Goal: Information Seeking & Learning: Check status

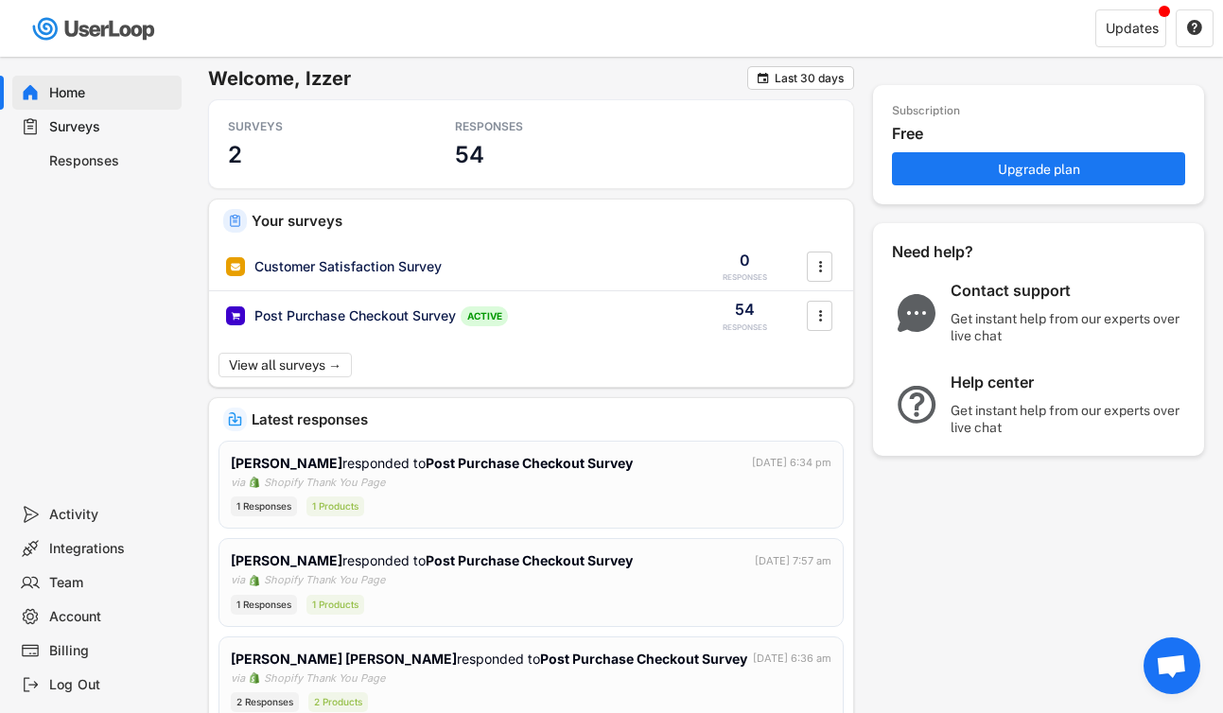
click at [77, 124] on div "Surveys" at bounding box center [111, 127] width 125 height 18
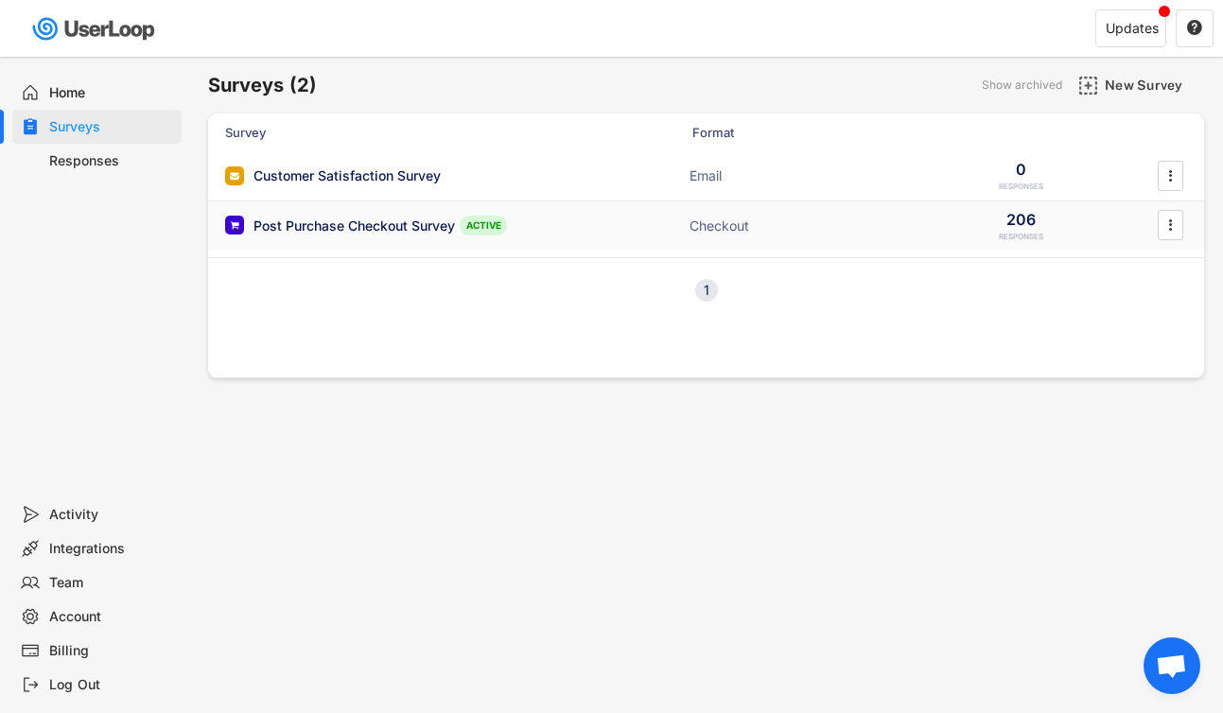
click at [366, 228] on div "Post Purchase Checkout Survey" at bounding box center [355, 226] width 202 height 19
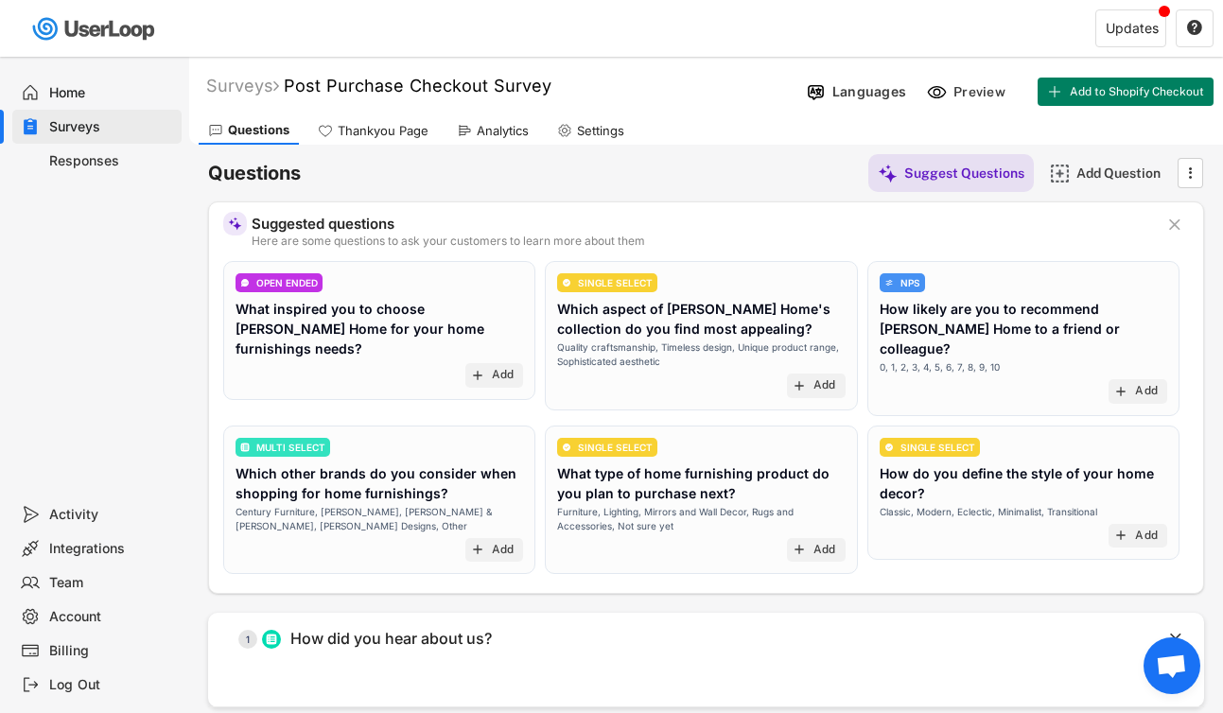
click at [132, 167] on div "Responses" at bounding box center [111, 161] width 125 height 18
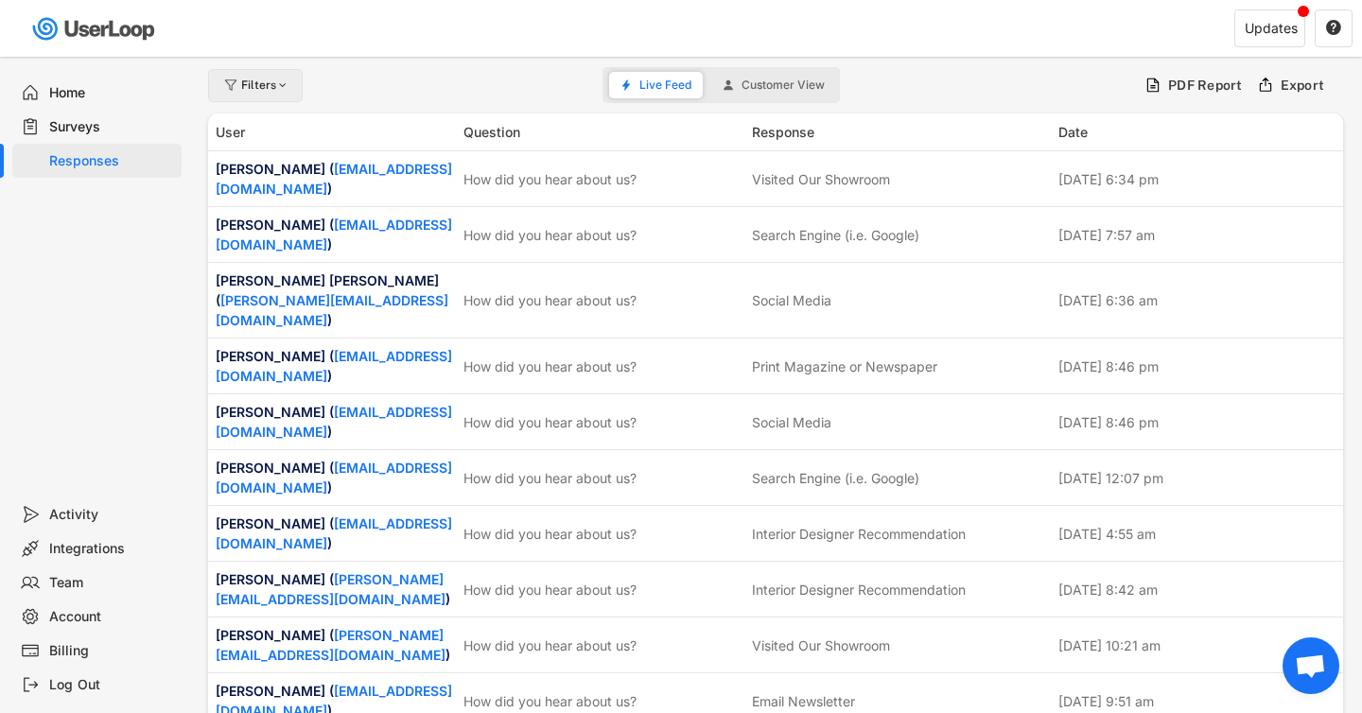
click at [255, 81] on div "Filters" at bounding box center [265, 84] width 49 height 11
select select
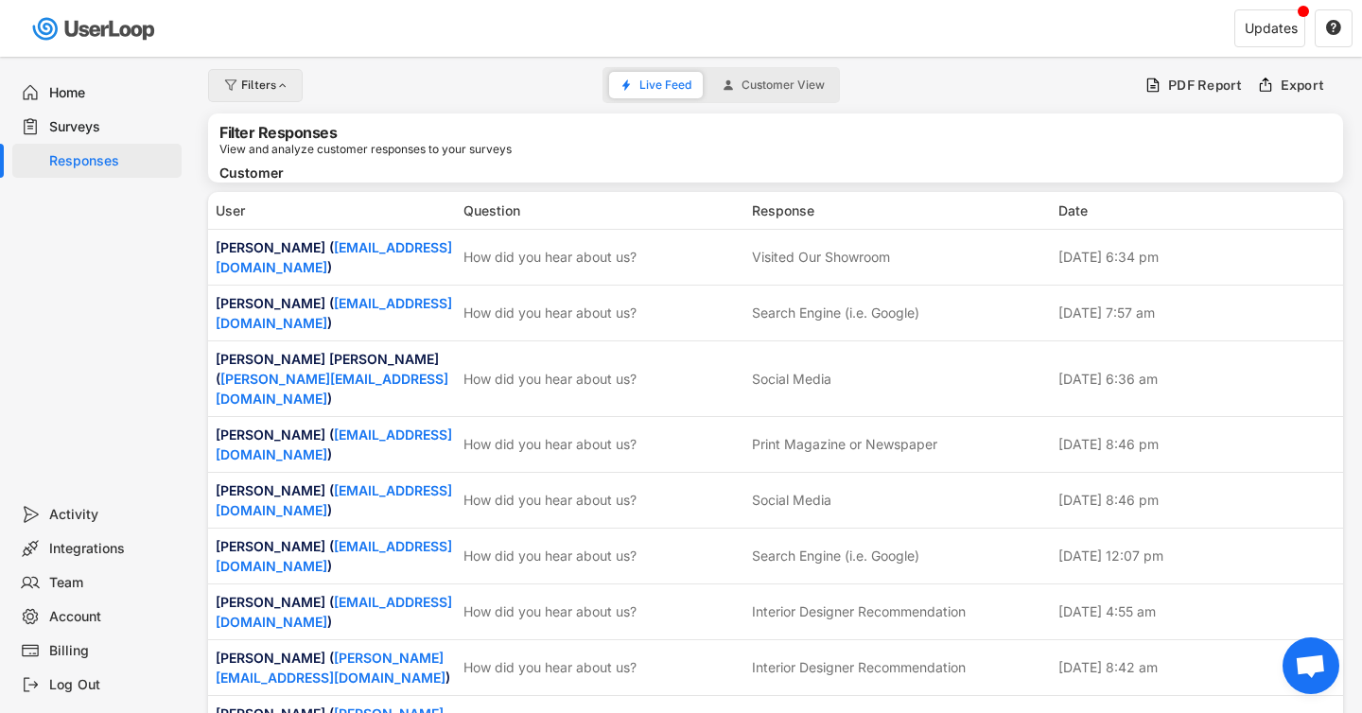
select select
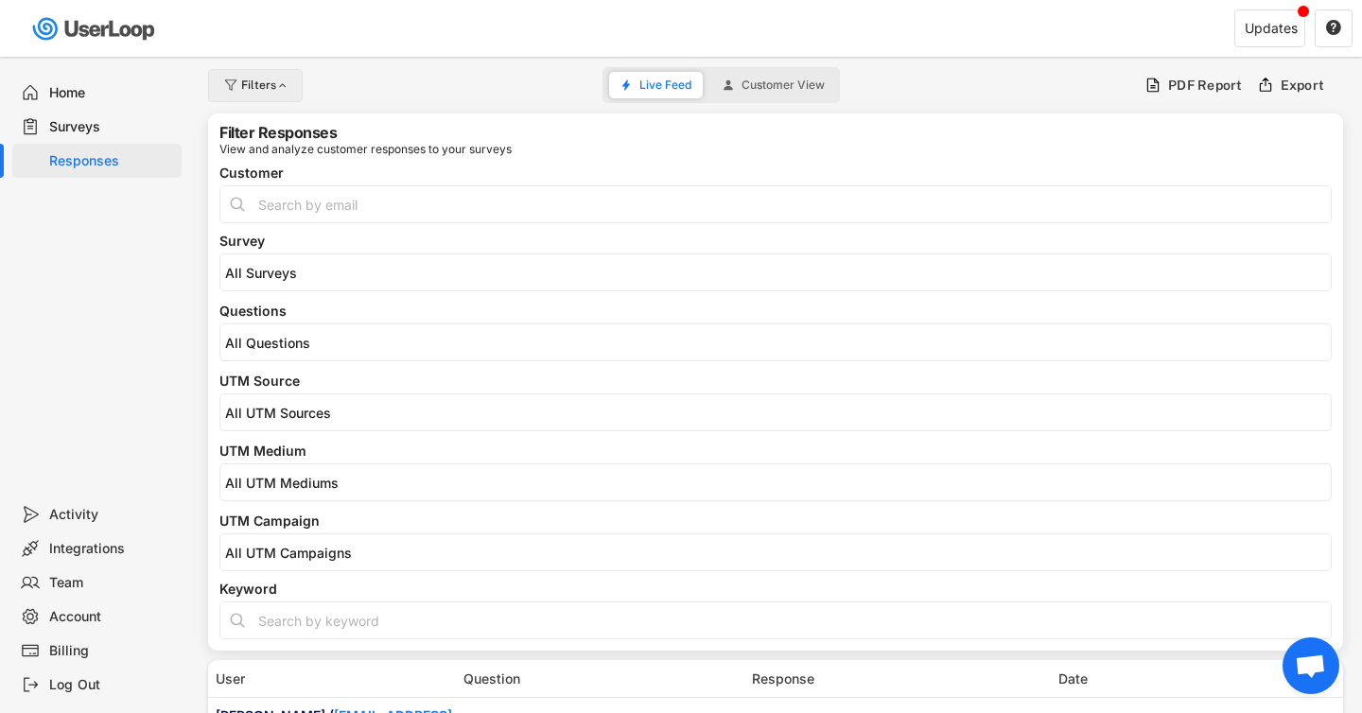
click at [263, 90] on div "Filters" at bounding box center [265, 84] width 49 height 11
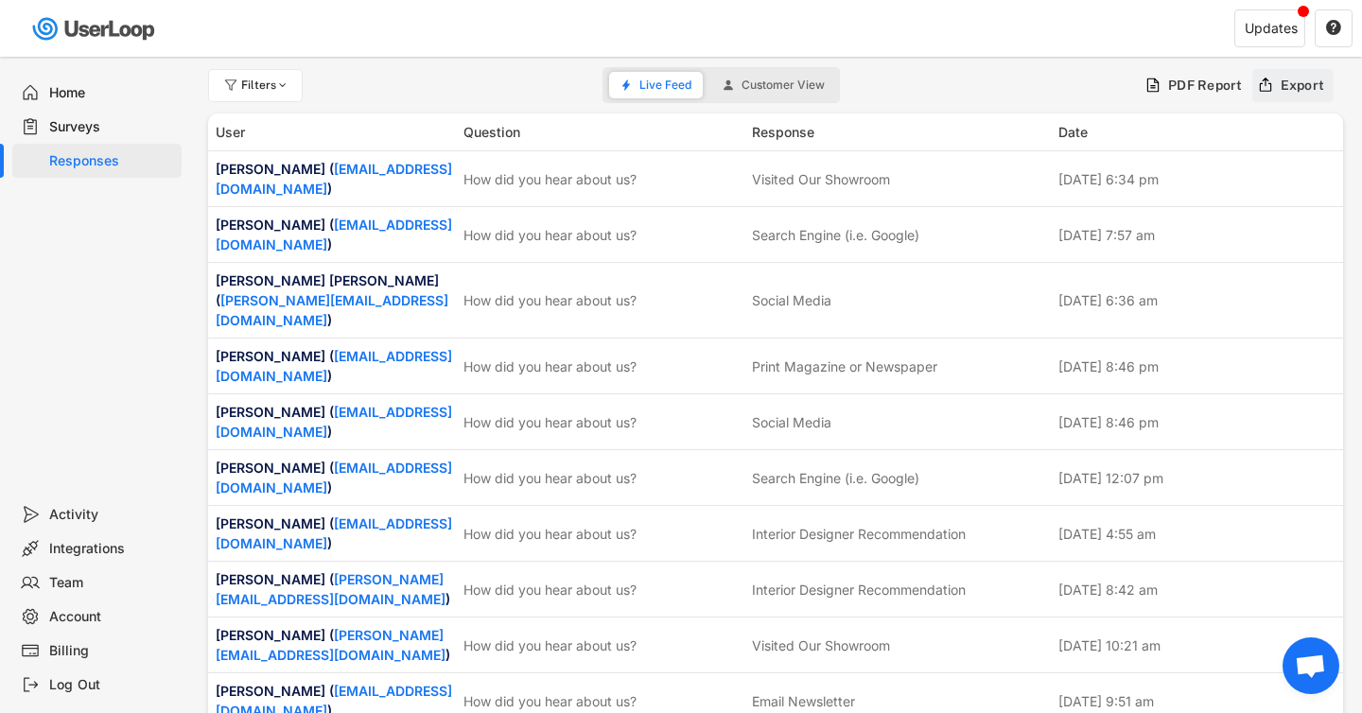
click at [1222, 87] on div "Export" at bounding box center [1303, 85] width 44 height 17
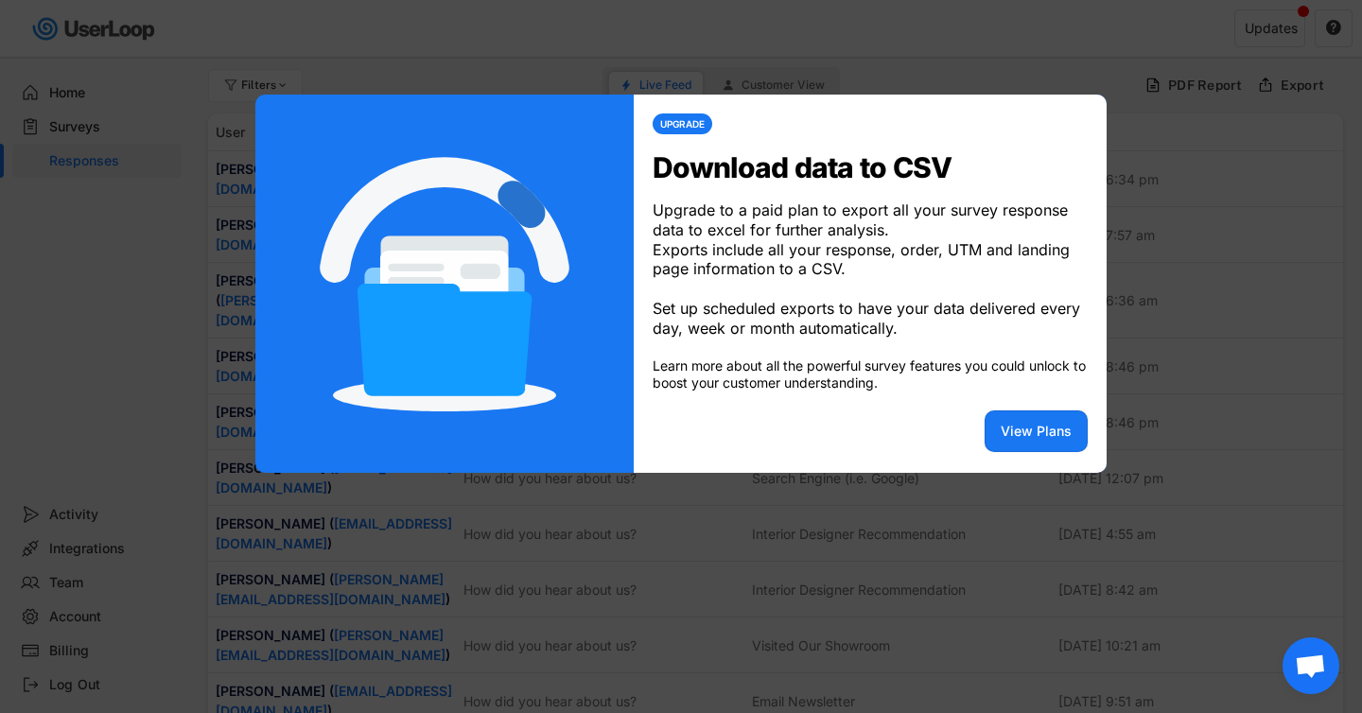
click at [1030, 72] on div at bounding box center [681, 356] width 1362 height 713
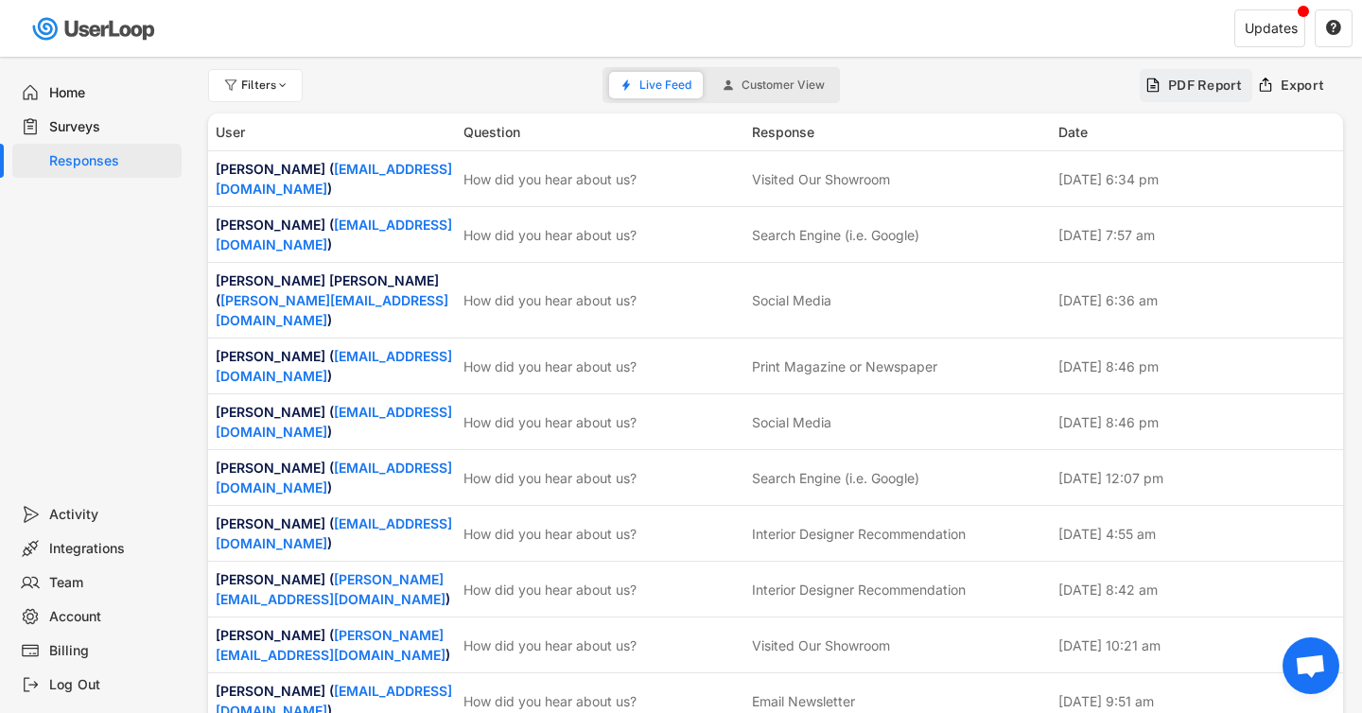
click at [1170, 84] on div "PDF Report" at bounding box center [1205, 85] width 75 height 17
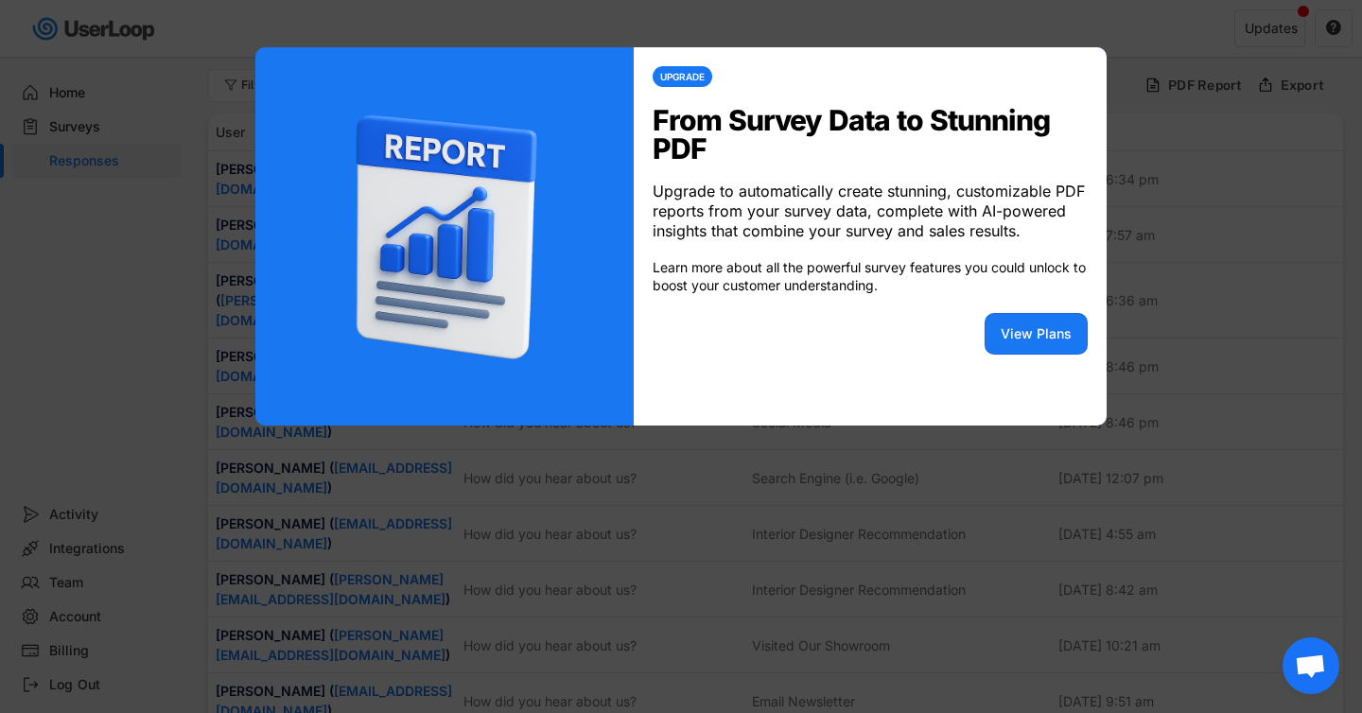
click at [1183, 160] on div at bounding box center [681, 356] width 1362 height 713
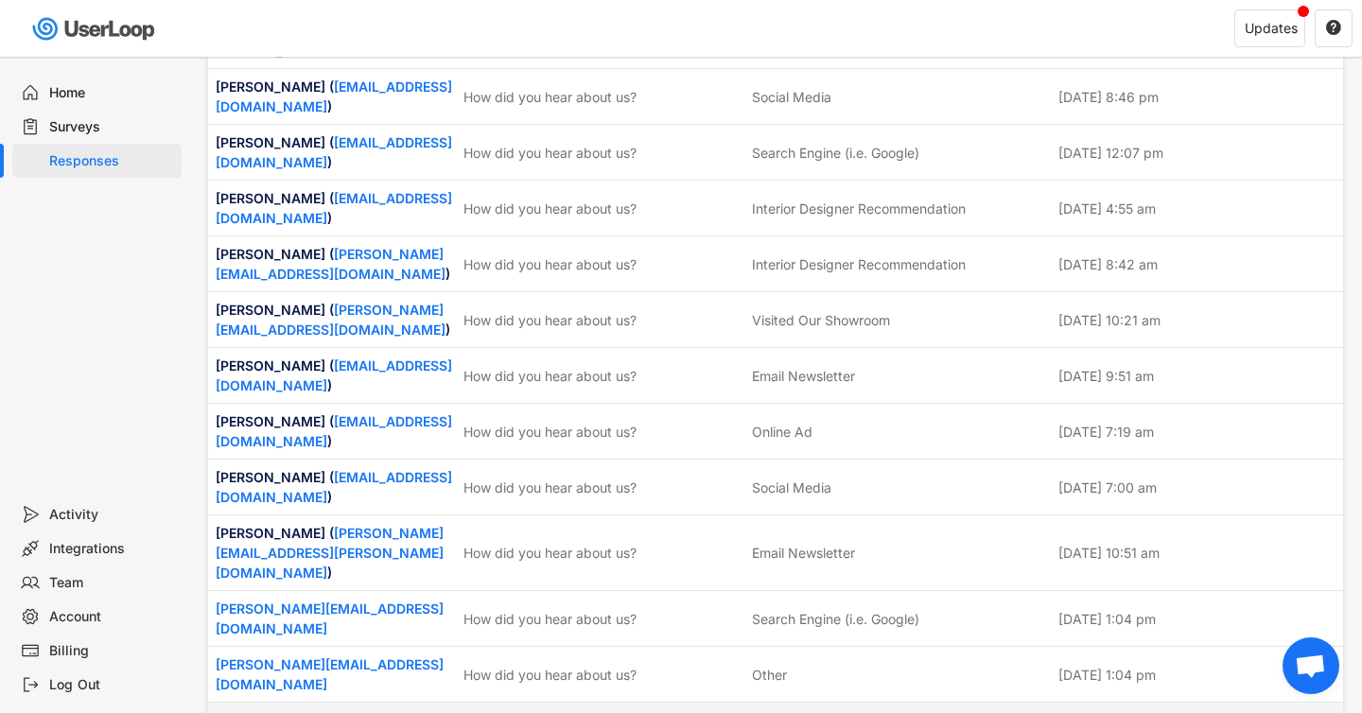
scroll to position [325, 0]
click at [85, 97] on div "Home" at bounding box center [111, 93] width 125 height 18
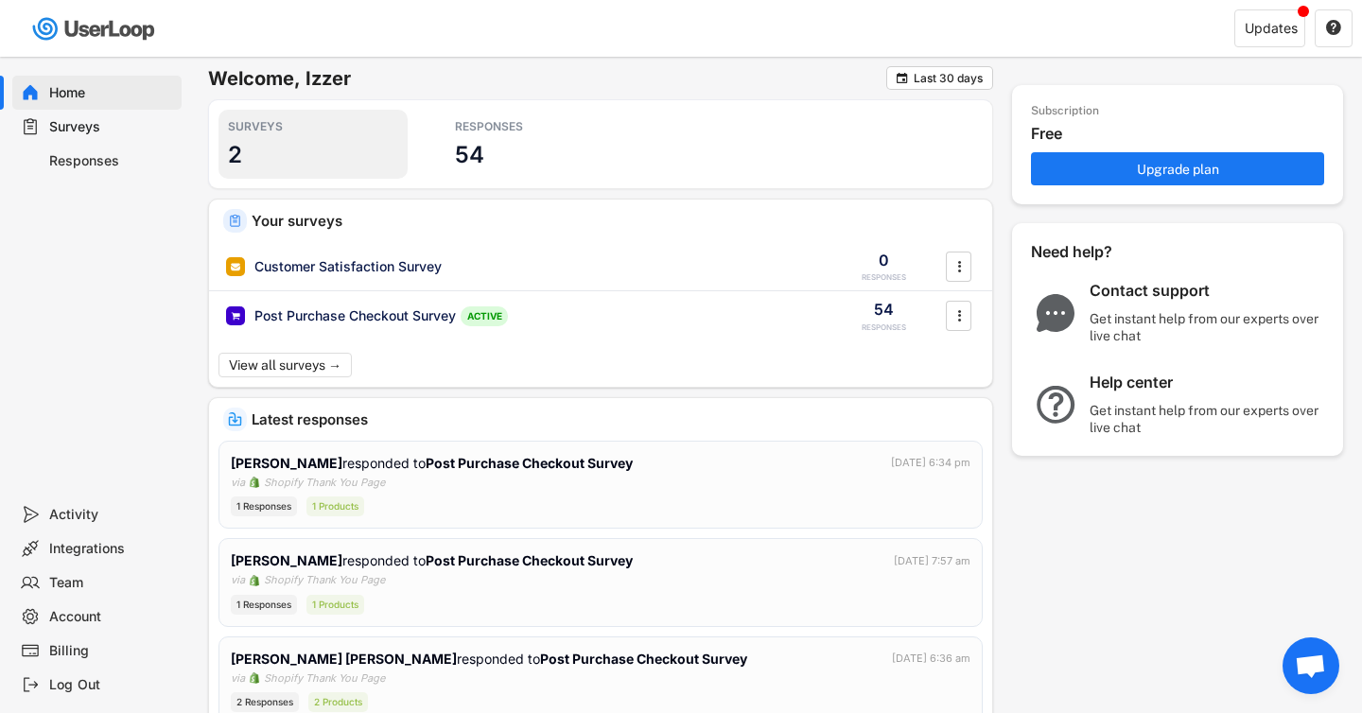
click at [292, 151] on div "SURVEYS 2" at bounding box center [313, 144] width 189 height 69
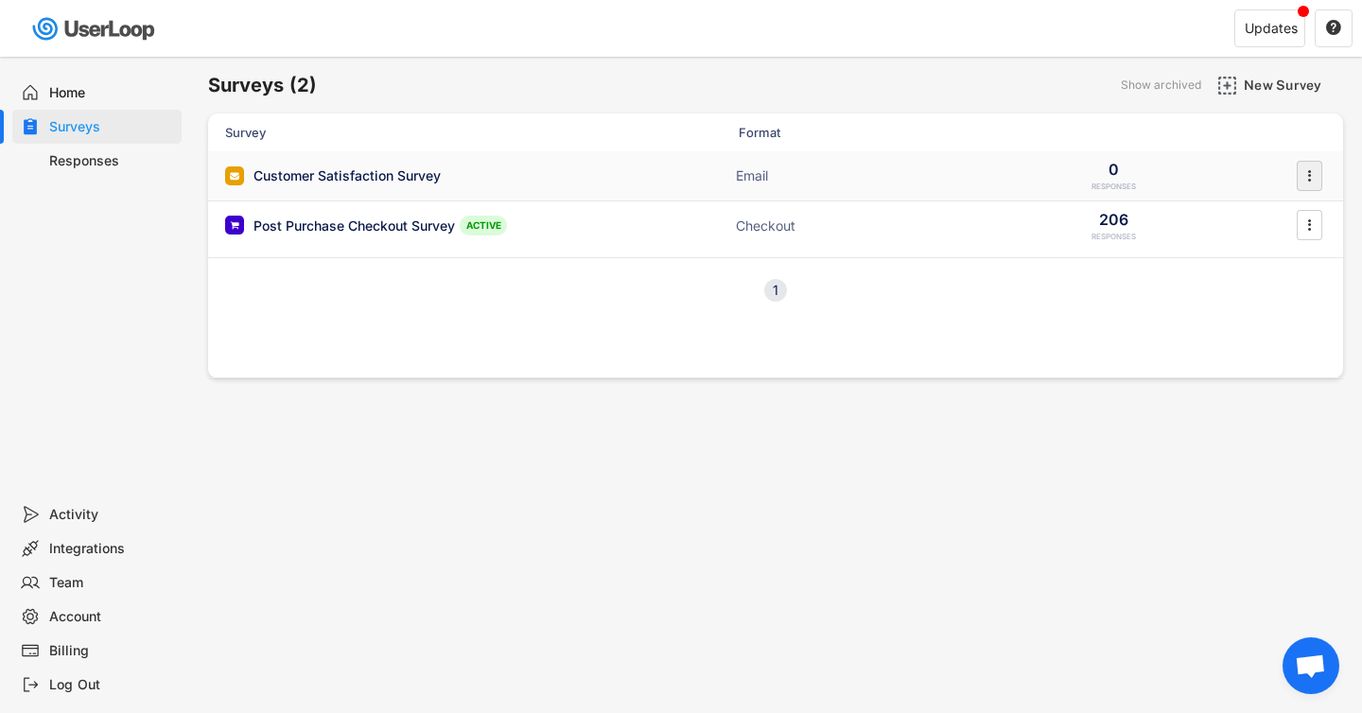
click at [1222, 173] on text "" at bounding box center [1310, 176] width 4 height 20
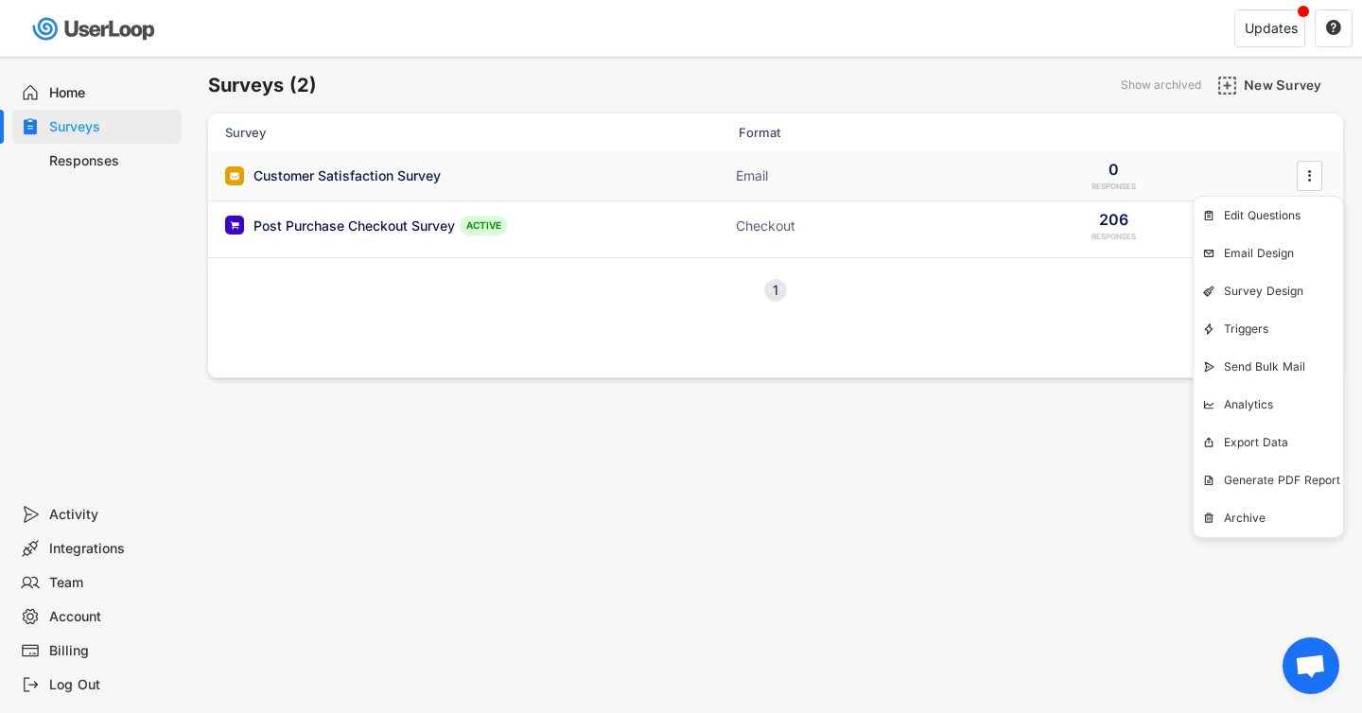
click at [345, 184] on div "Customer Satisfaction Survey" at bounding box center [347, 176] width 187 height 19
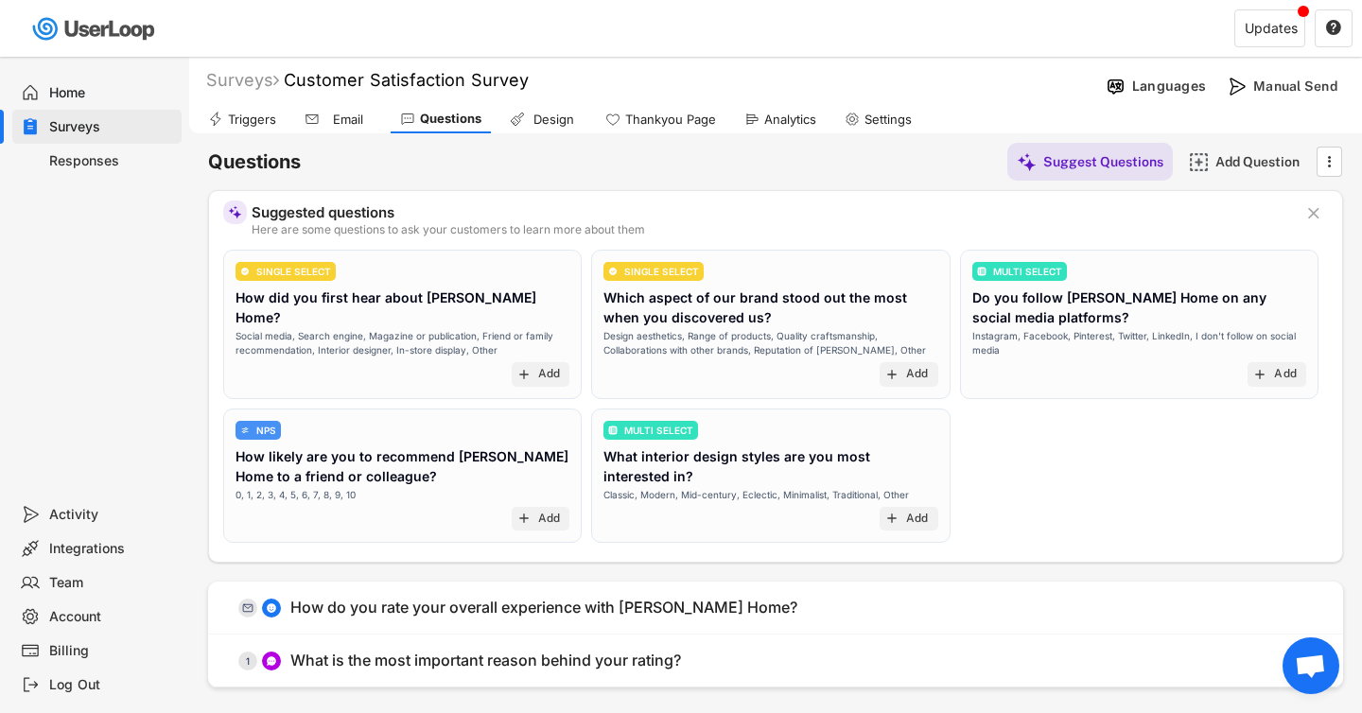
click at [79, 155] on div "Responses" at bounding box center [111, 161] width 125 height 18
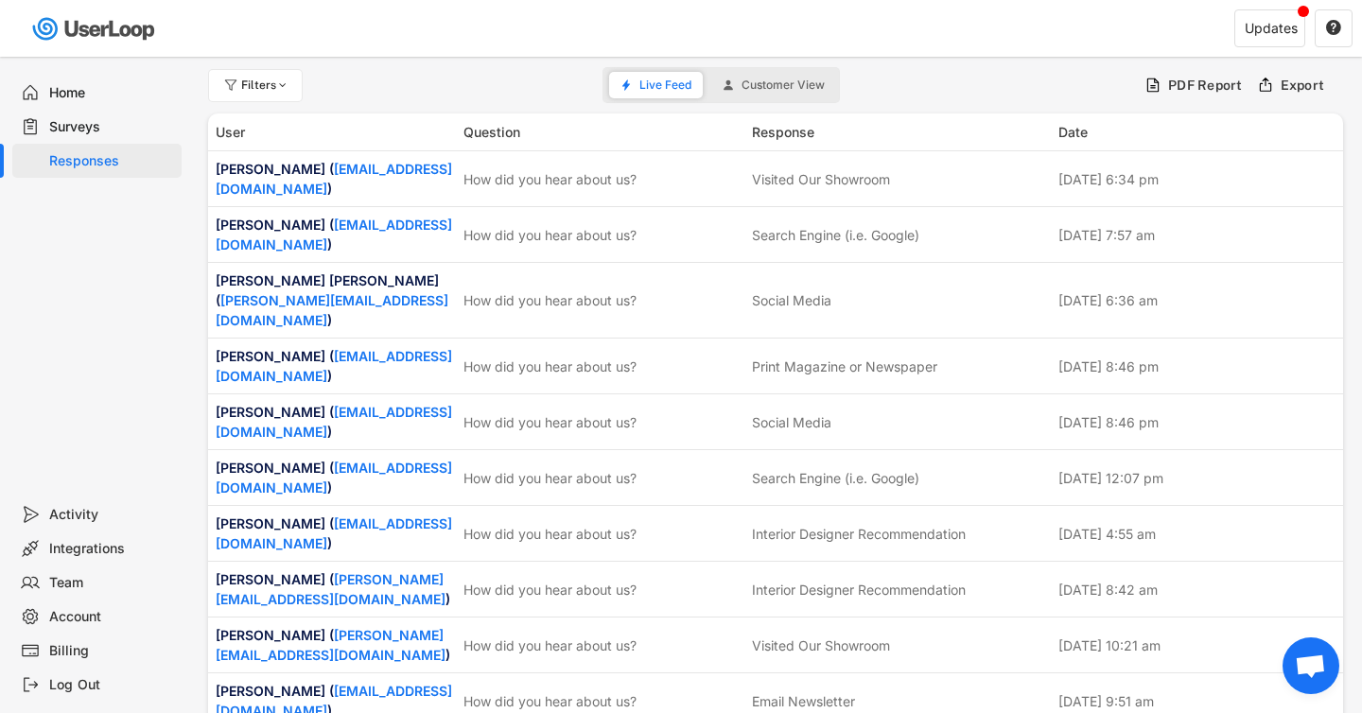
click at [94, 102] on div "Home" at bounding box center [96, 93] width 169 height 34
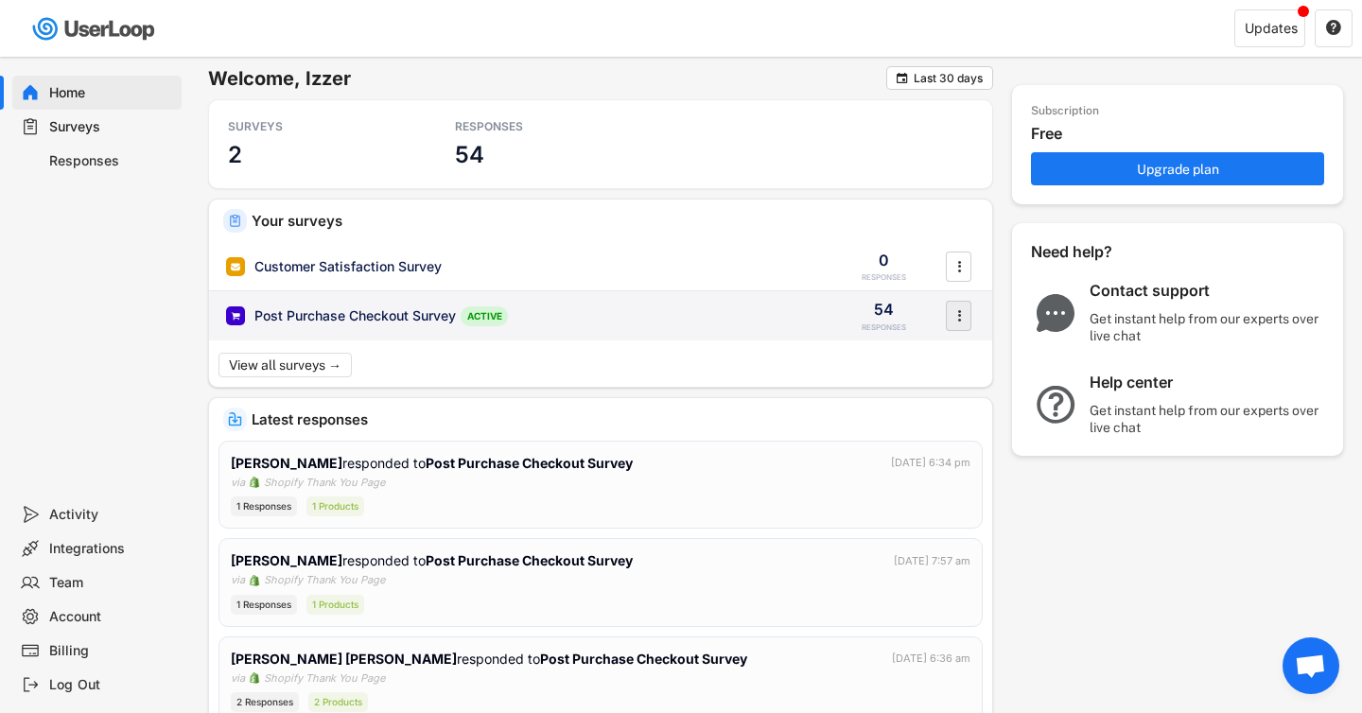
click at [962, 312] on icon "" at bounding box center [959, 316] width 19 height 28
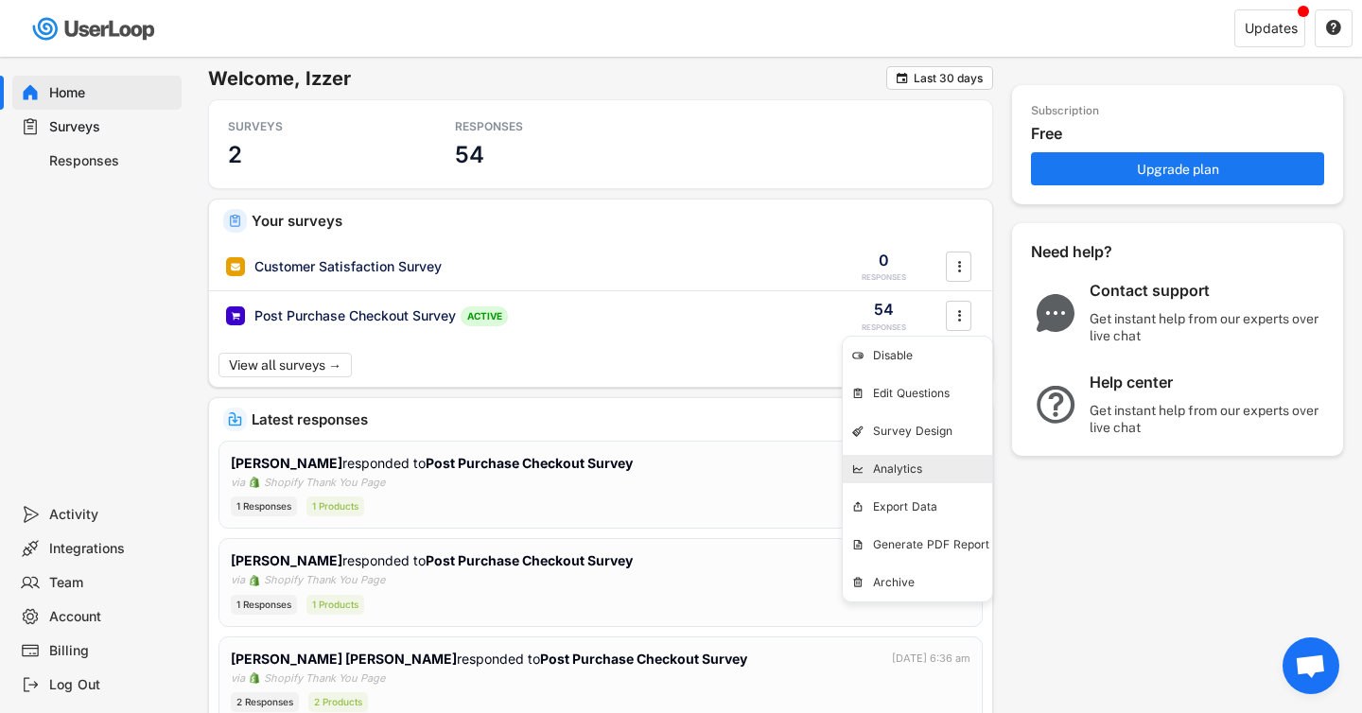
click at [879, 475] on div "Analytics" at bounding box center [932, 469] width 119 height 15
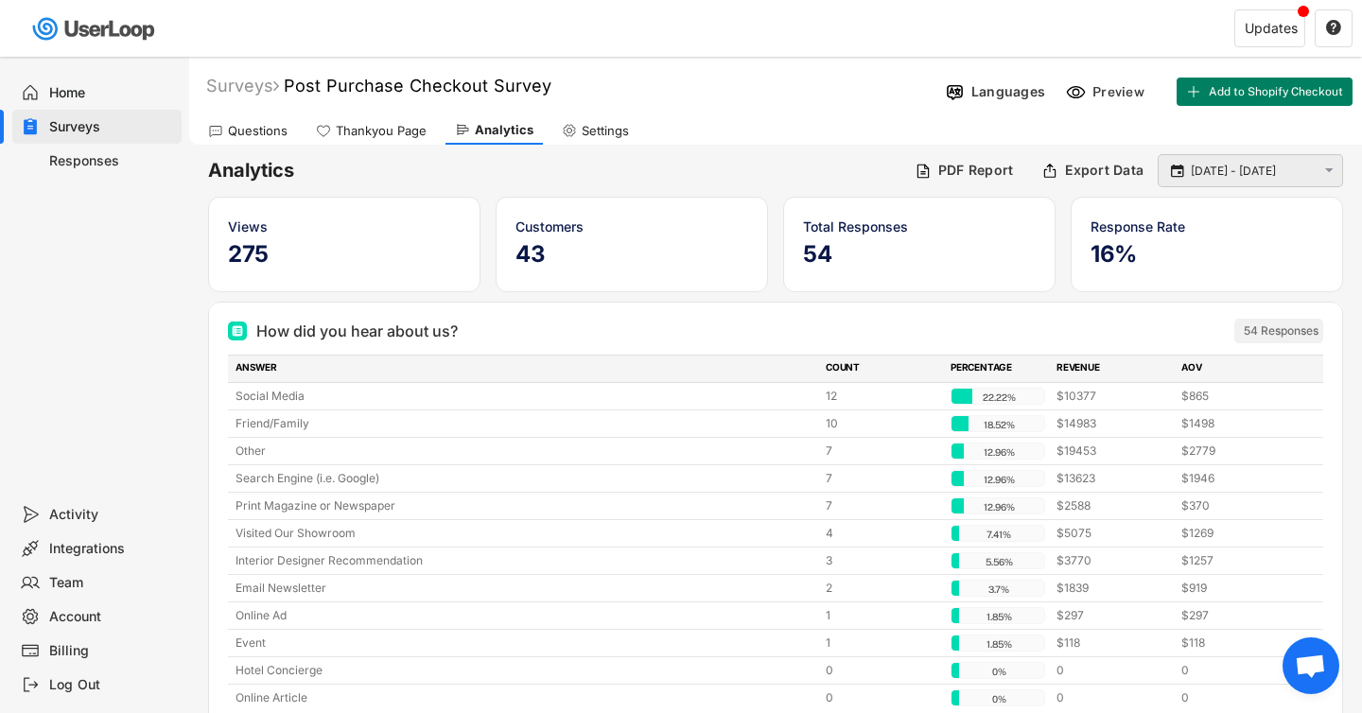
click at [1222, 174] on input "[DATE] - [DATE]" at bounding box center [1253, 171] width 125 height 19
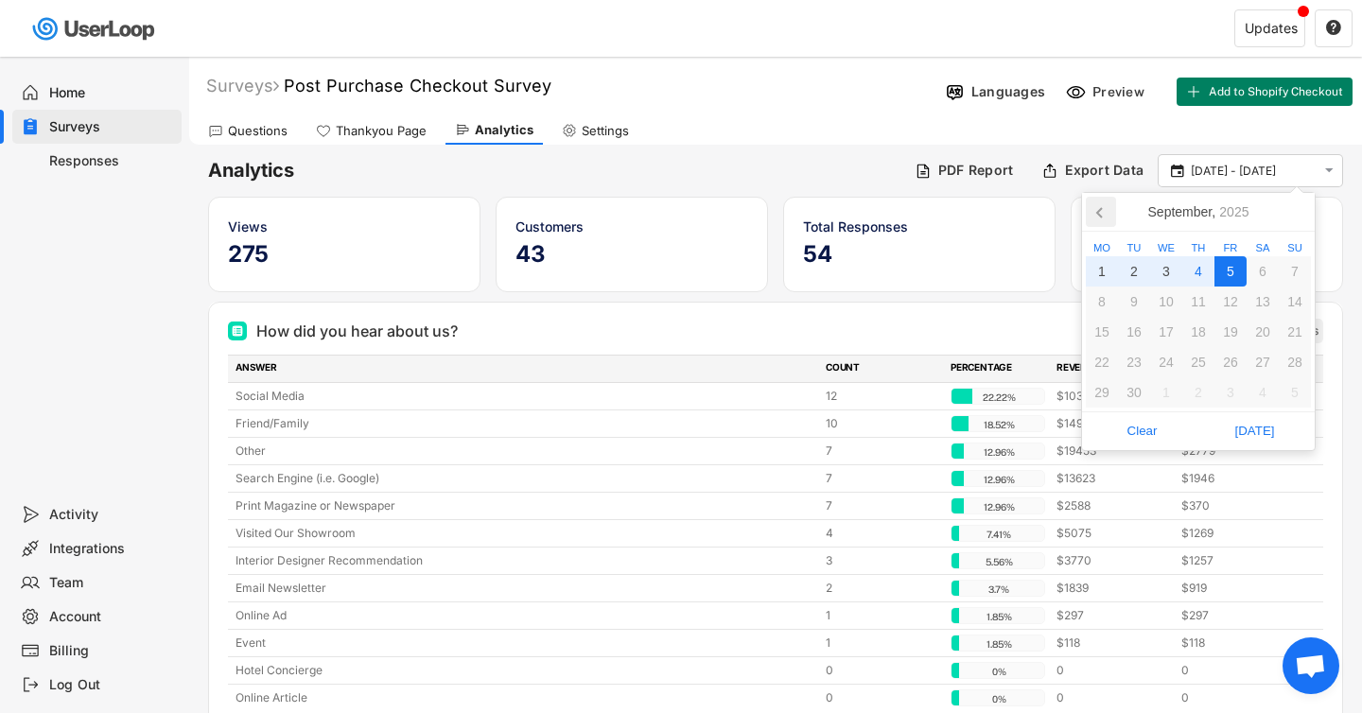
click at [1097, 213] on icon at bounding box center [1101, 212] width 30 height 30
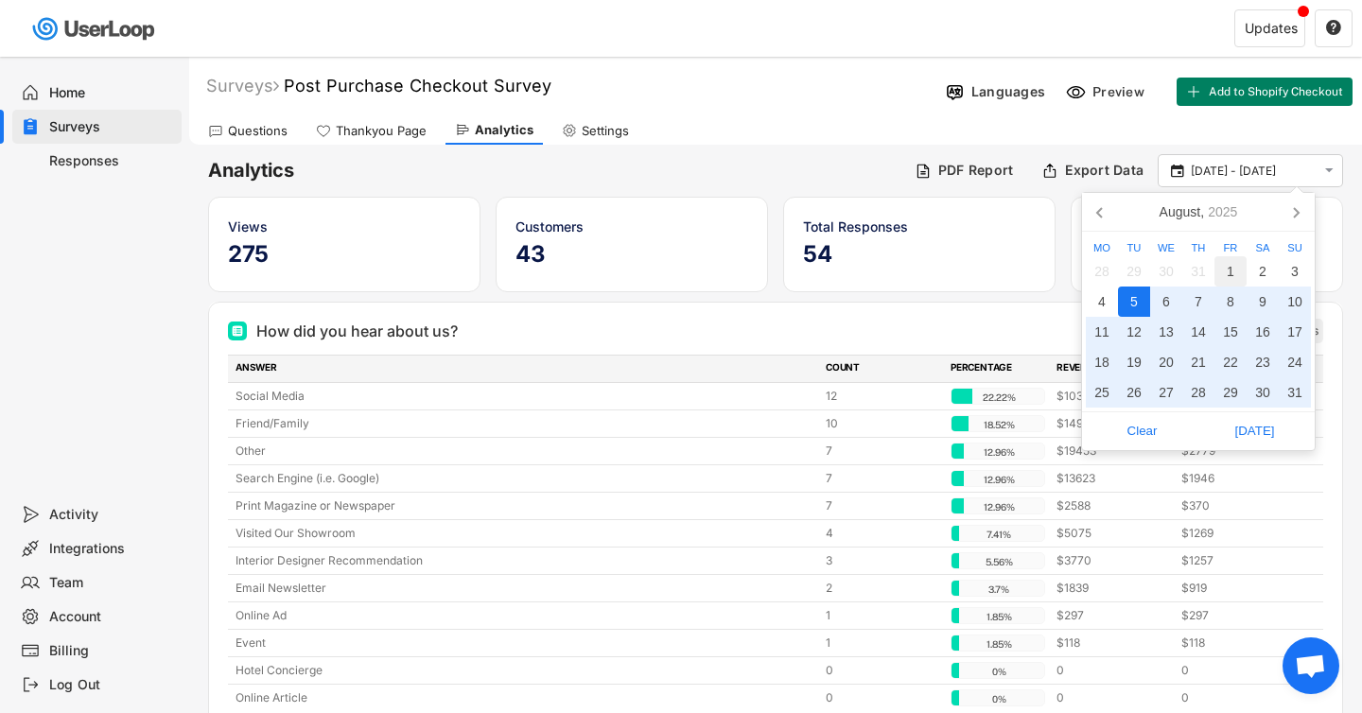
click at [1222, 262] on div "1" at bounding box center [1231, 271] width 32 height 30
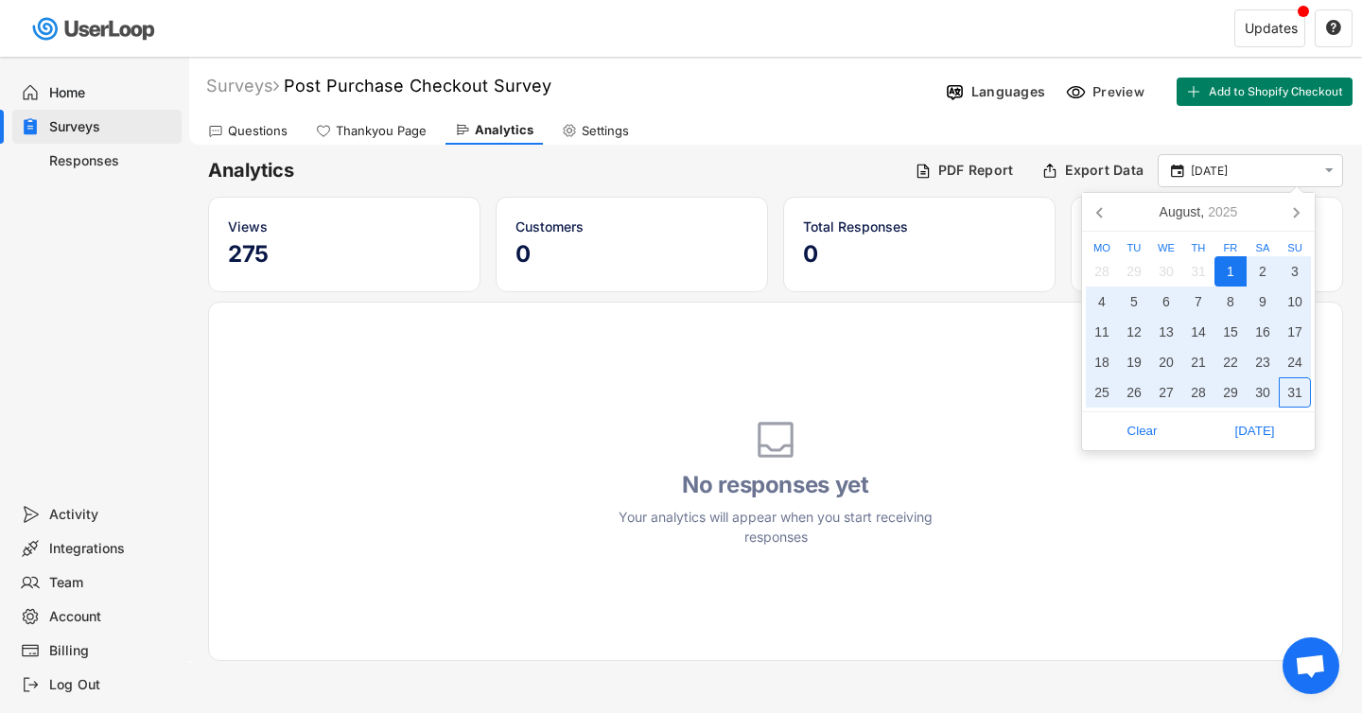
click at [1222, 394] on div "31" at bounding box center [1295, 392] width 32 height 30
type input "[DATE] - [DATE]"
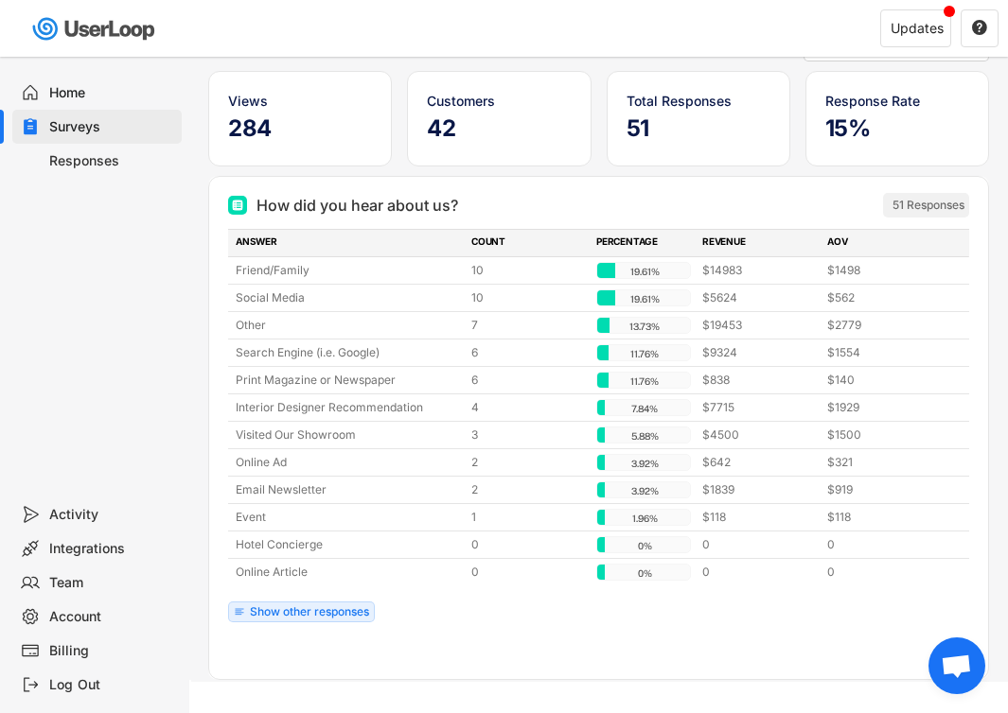
scroll to position [129, 0]
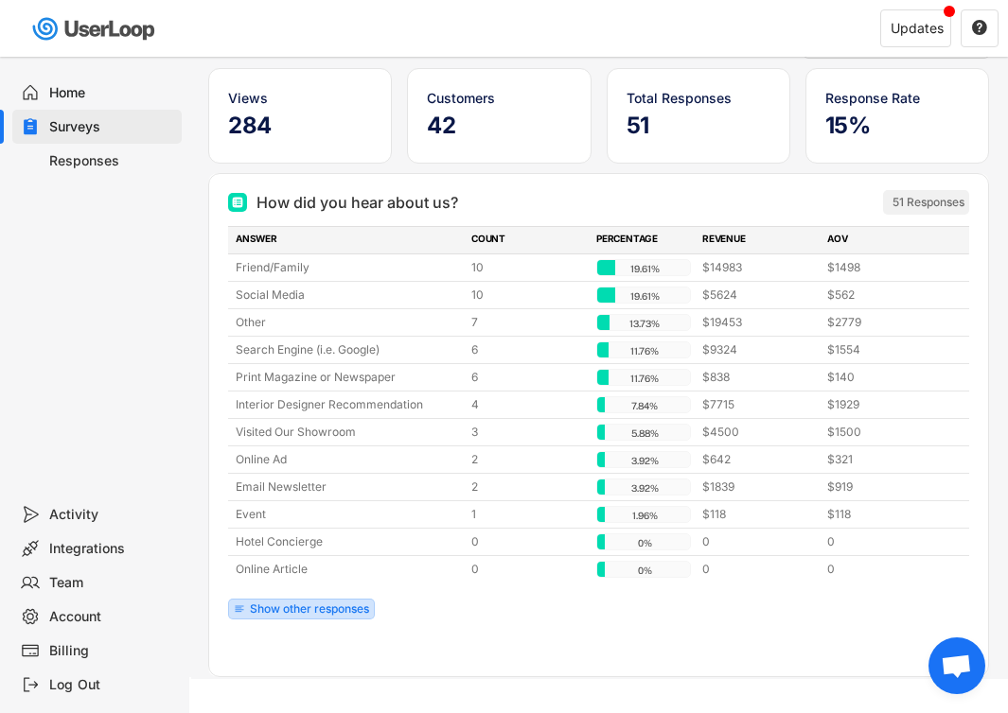
click at [250, 610] on div "Show other responses" at bounding box center [309, 609] width 119 height 11
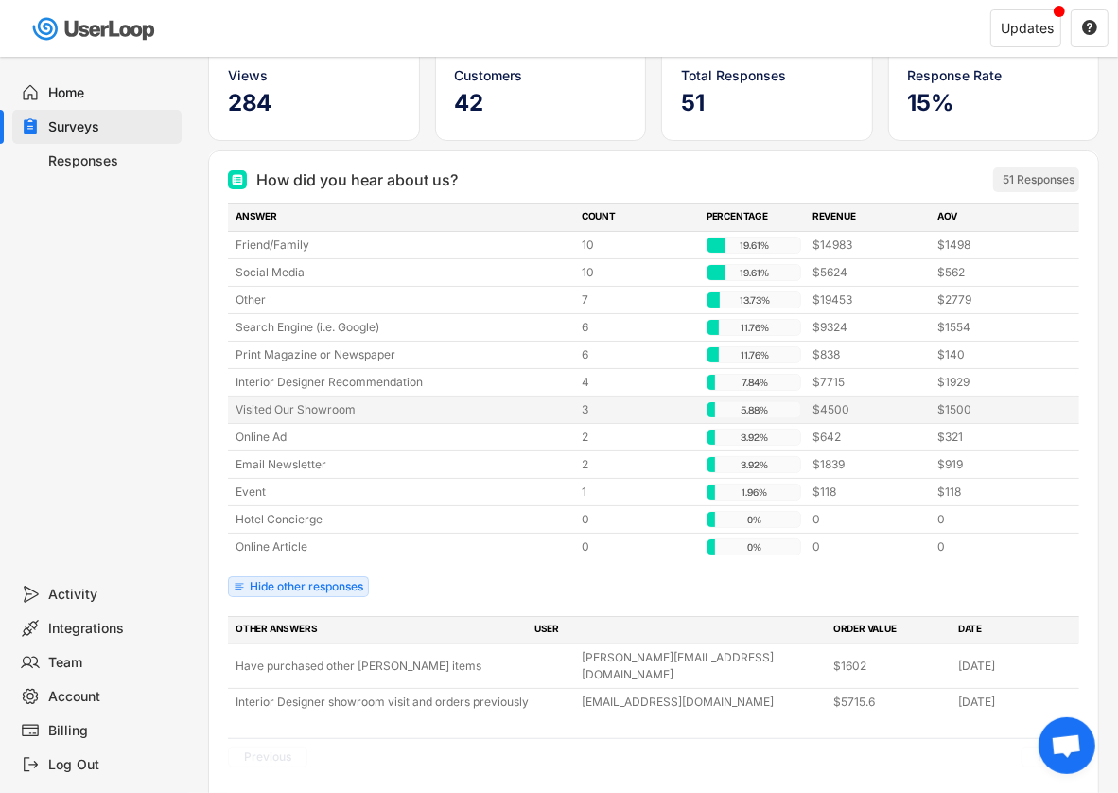
scroll to position [149, 0]
